Goal: Information Seeking & Learning: Learn about a topic

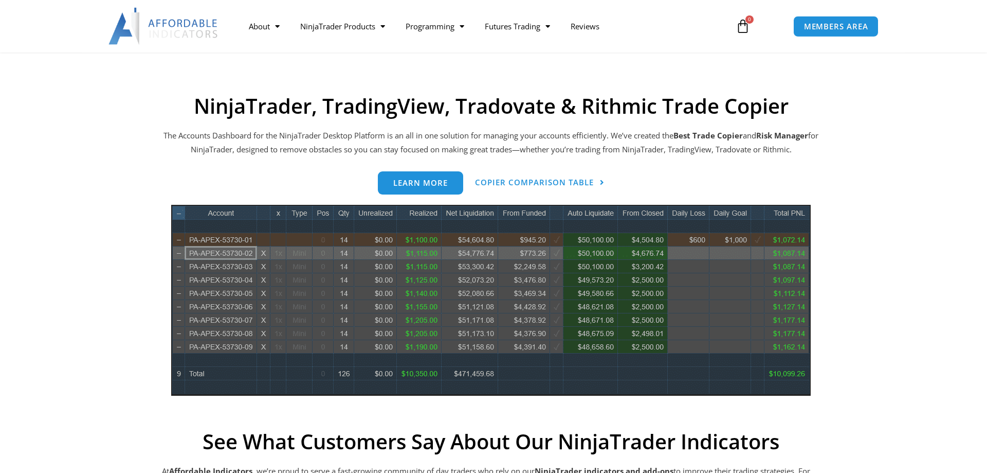
scroll to position [420, 0]
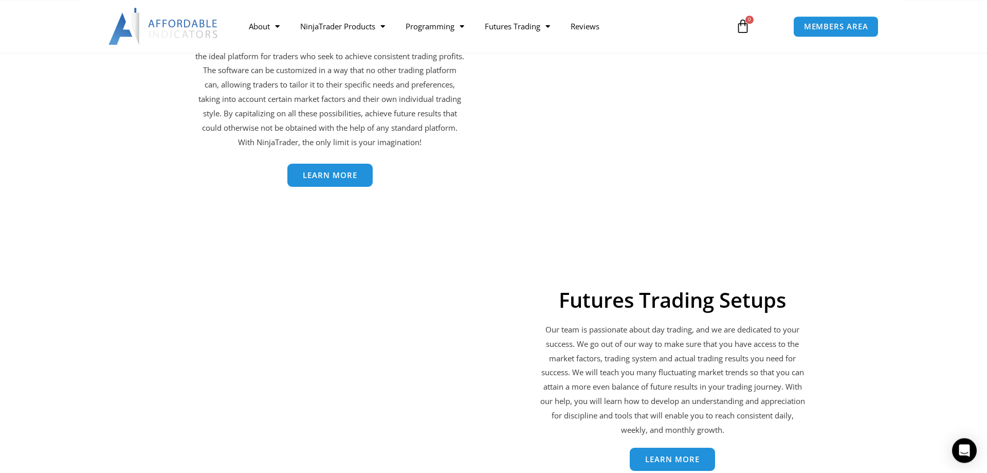
scroll to position [1941, 0]
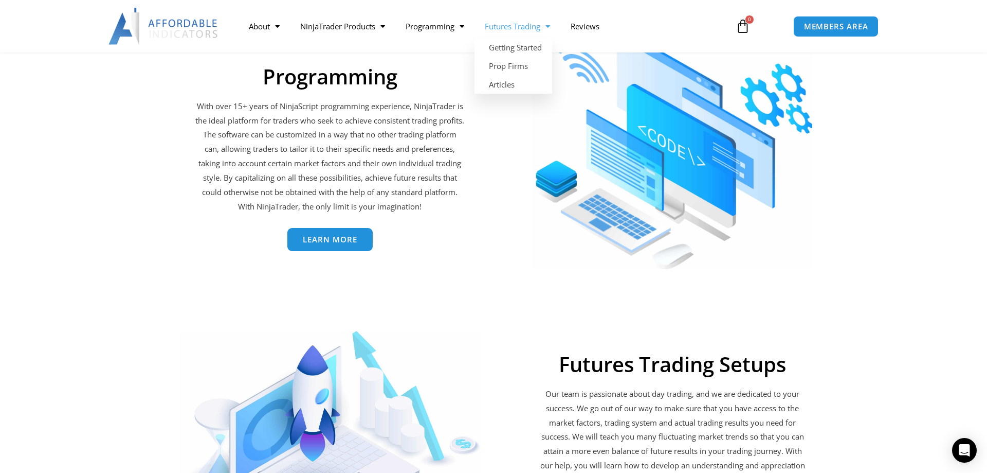
click at [512, 28] on link "Futures Trading" at bounding box center [518, 26] width 86 height 24
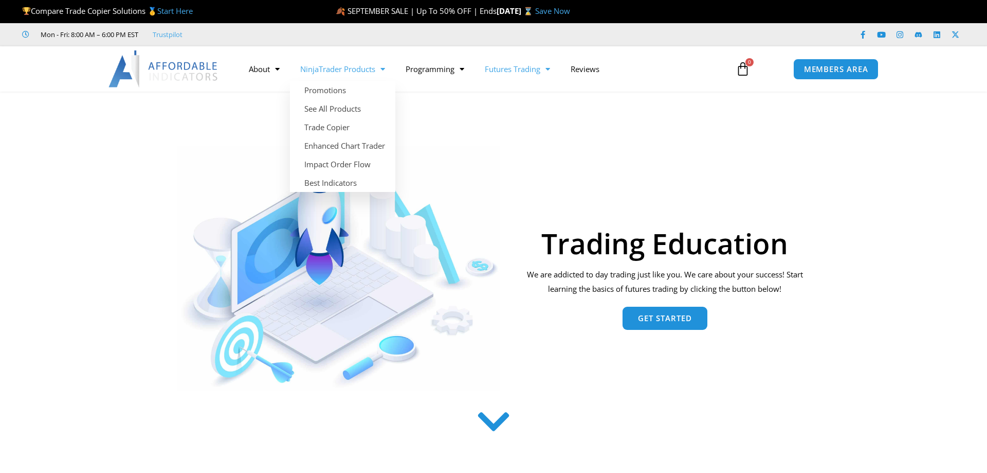
click at [355, 73] on link "NinjaTrader Products" at bounding box center [342, 69] width 105 height 24
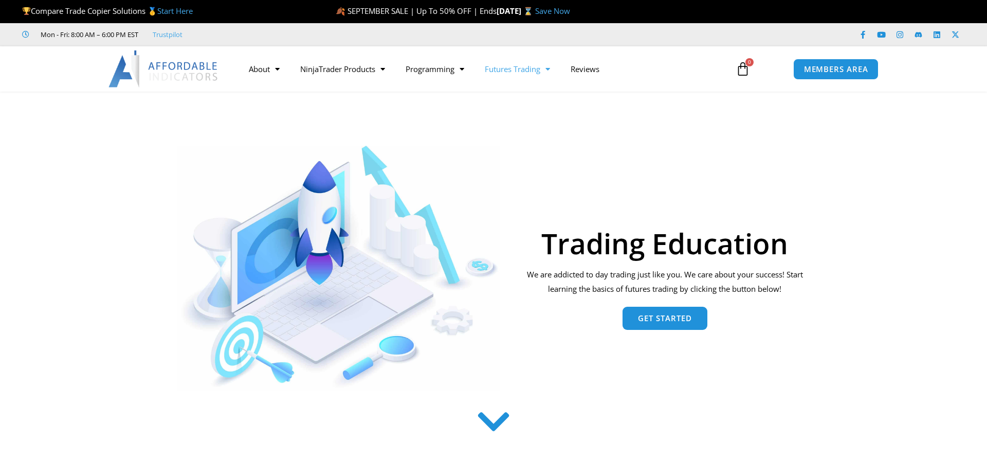
click at [355, 73] on link "NinjaTrader Products" at bounding box center [342, 69] width 105 height 24
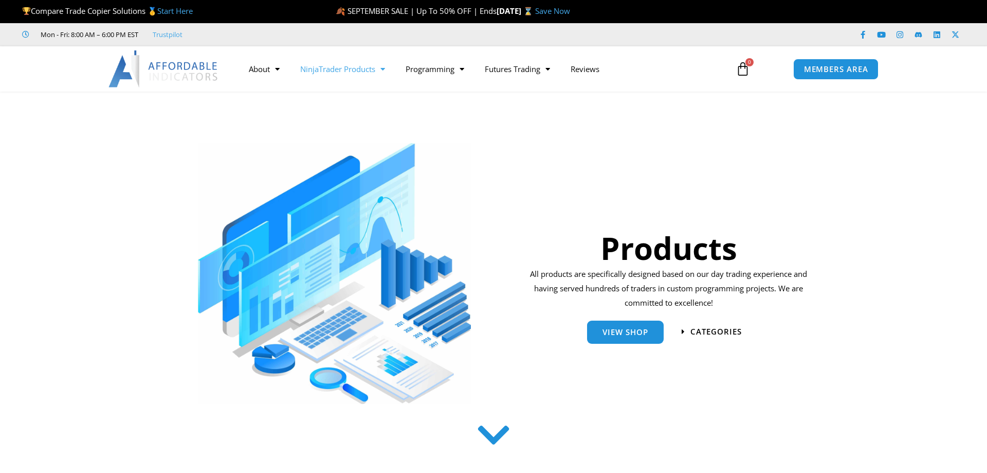
click at [385, 64] on span "Menu" at bounding box center [380, 69] width 10 height 18
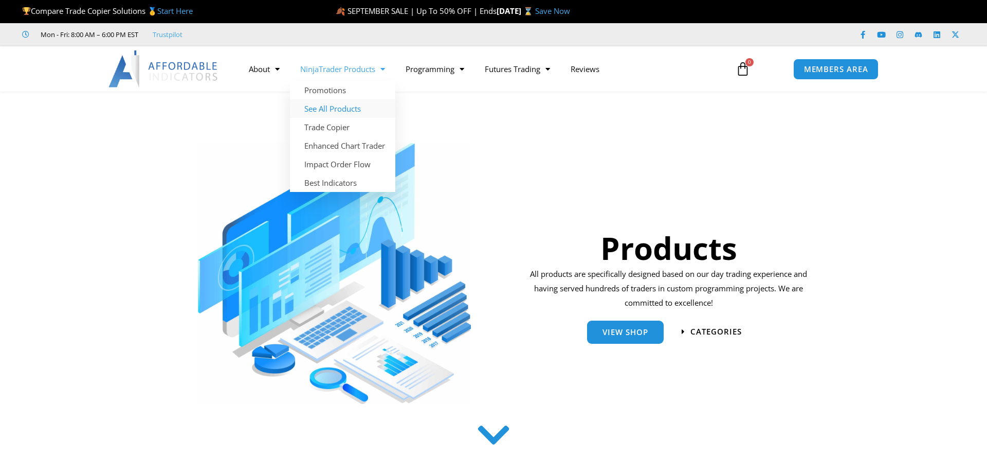
click at [337, 109] on link "See All Products" at bounding box center [342, 108] width 105 height 19
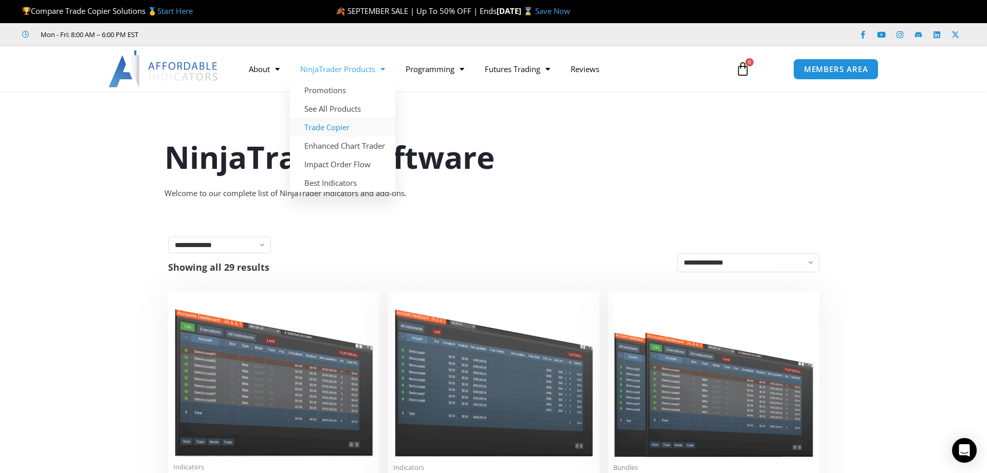
click at [354, 131] on link "Trade Copier" at bounding box center [342, 127] width 105 height 19
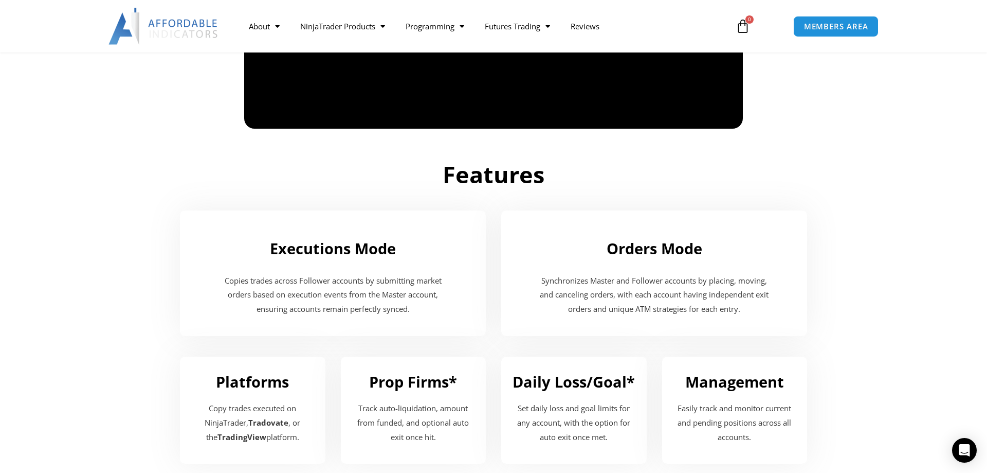
scroll to position [1102, 0]
